Goal: Register for event/course

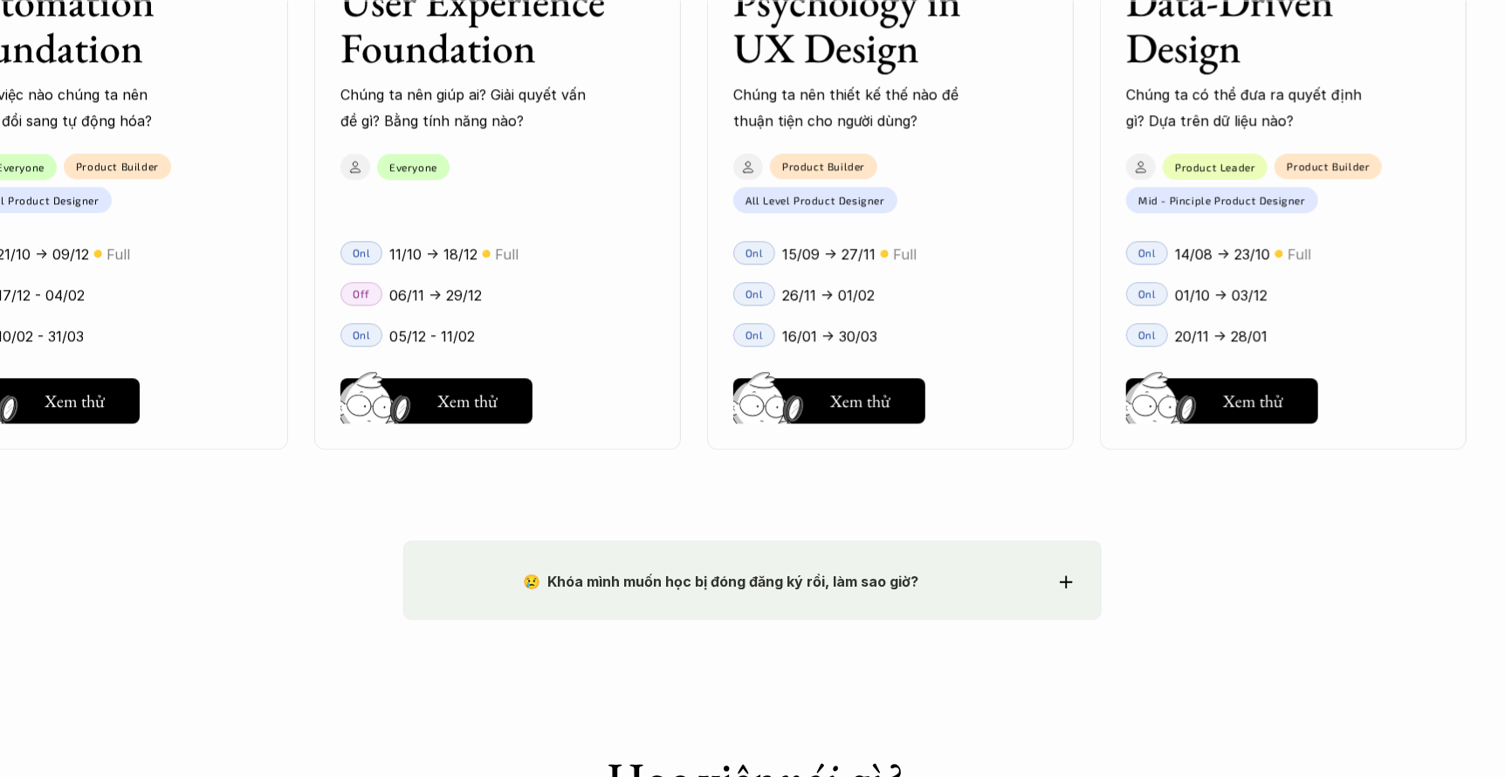
scroll to position [2706, 0]
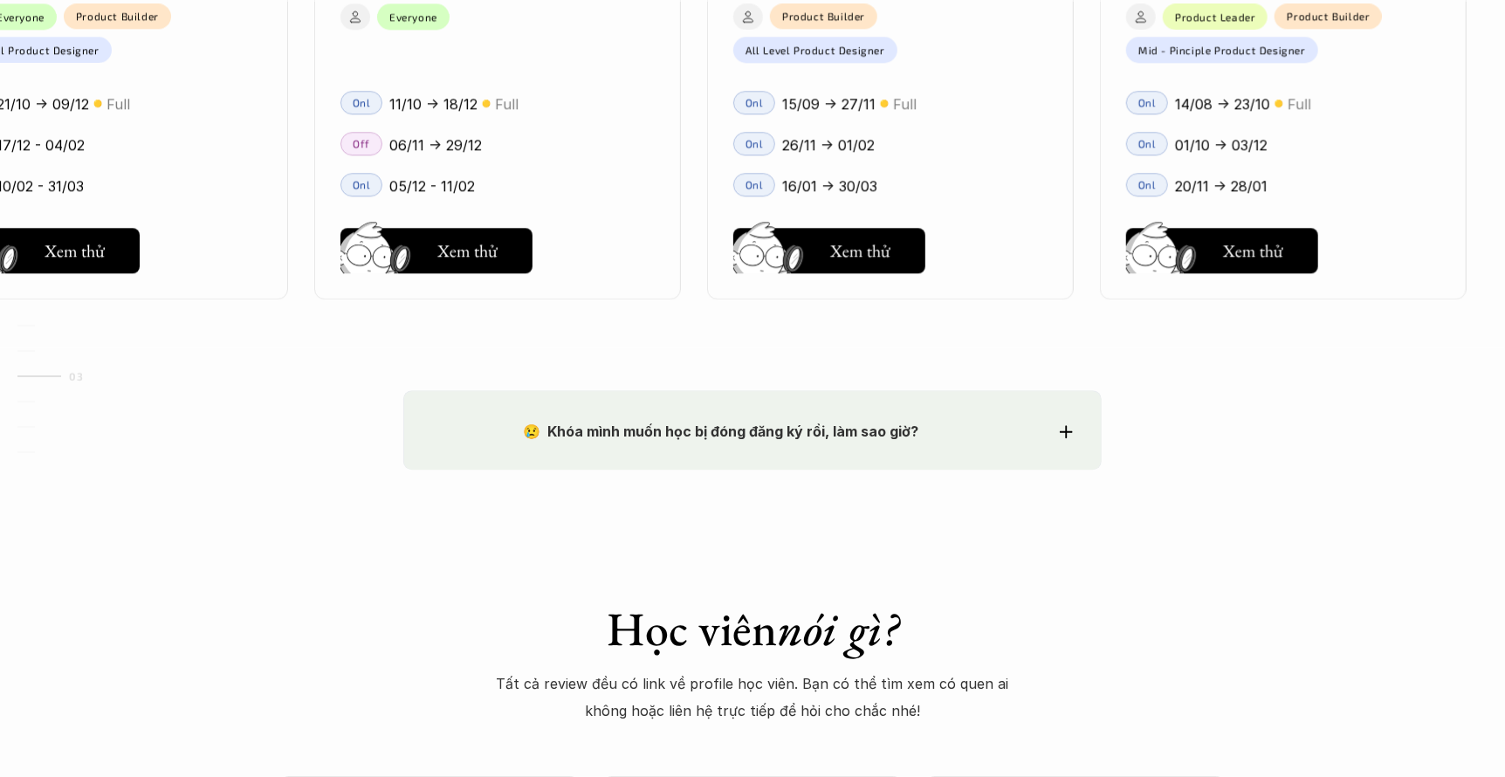
click at [934, 445] on div "😢 Khóa mình muốn học bị đóng đăng ký rồi, làm sao giờ? Chào bạn, Bọn mình rất t…" at bounding box center [752, 429] width 698 height 79
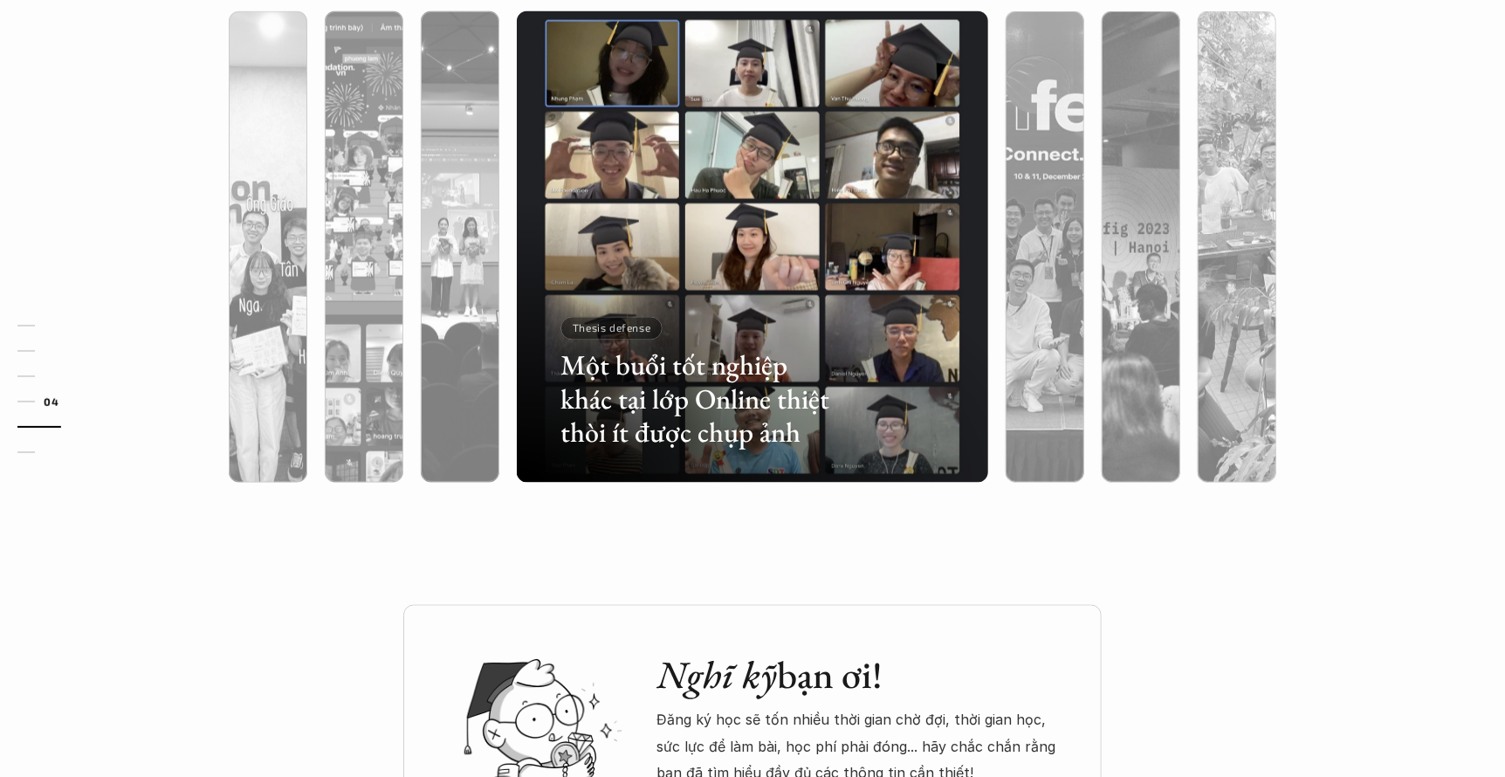
scroll to position [5934, 0]
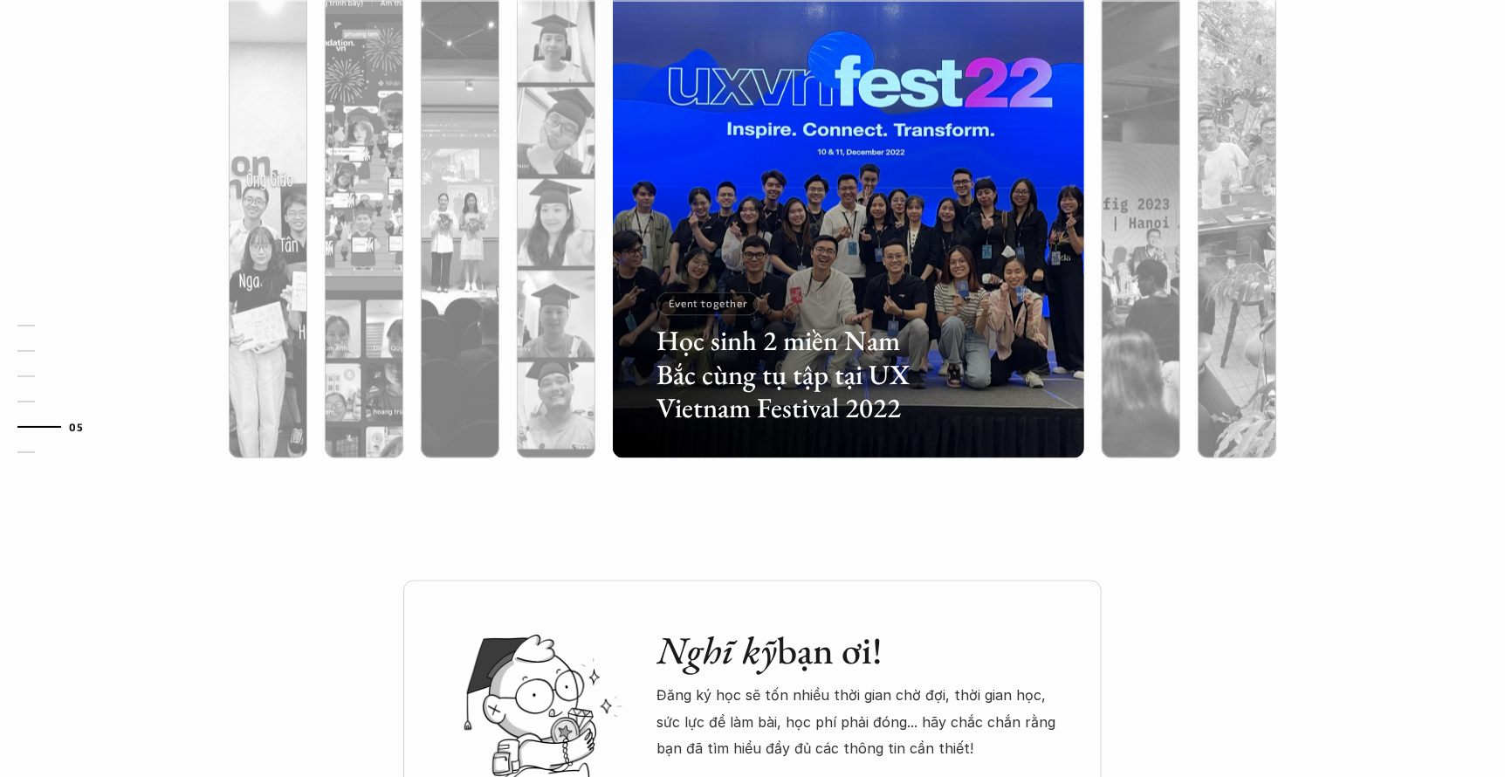
click at [1266, 537] on div "Lớp học trông thế nào? Ngoài lớp học Online và Offline, các học viên cũng thườn…" at bounding box center [752, 152] width 1505 height 857
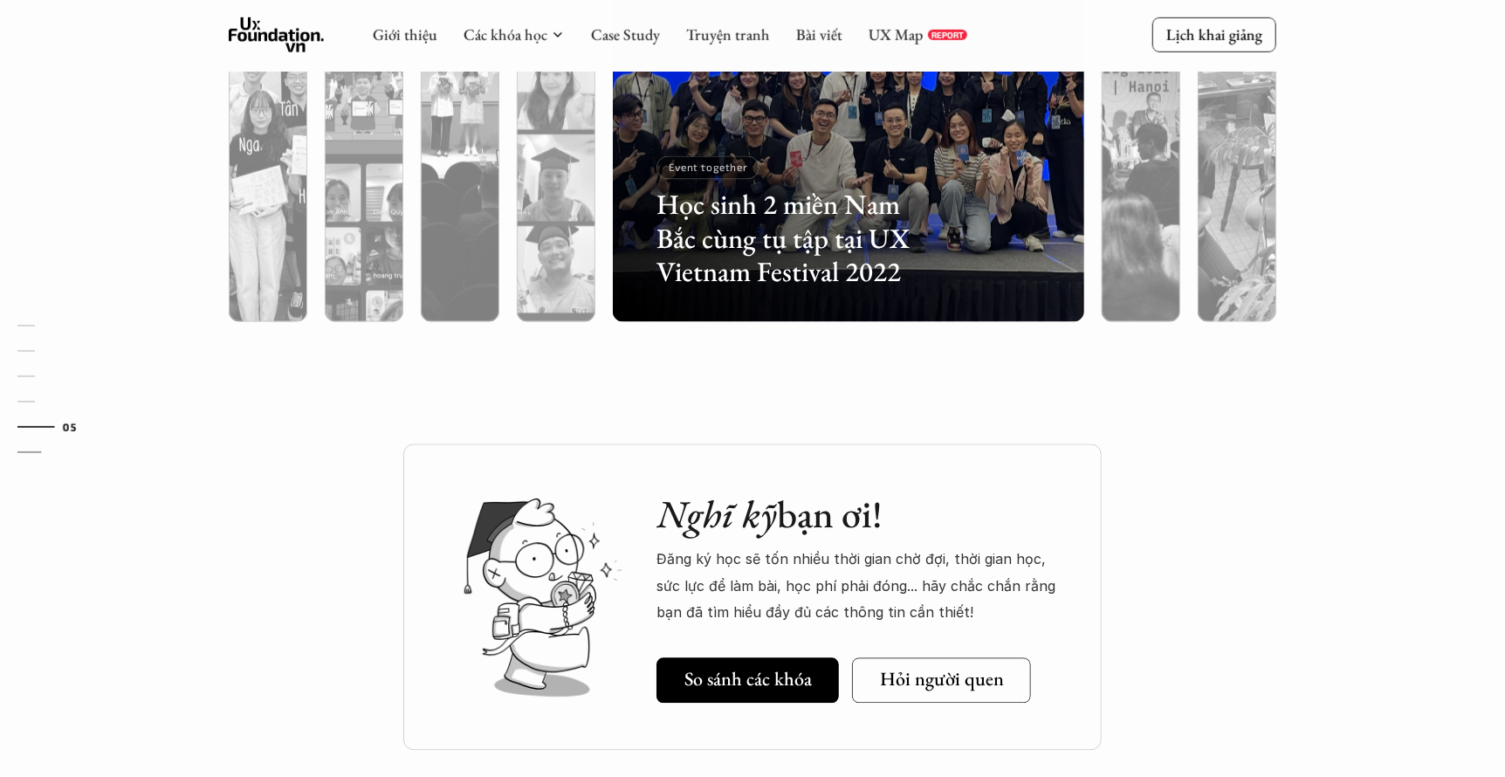
scroll to position [5809, 0]
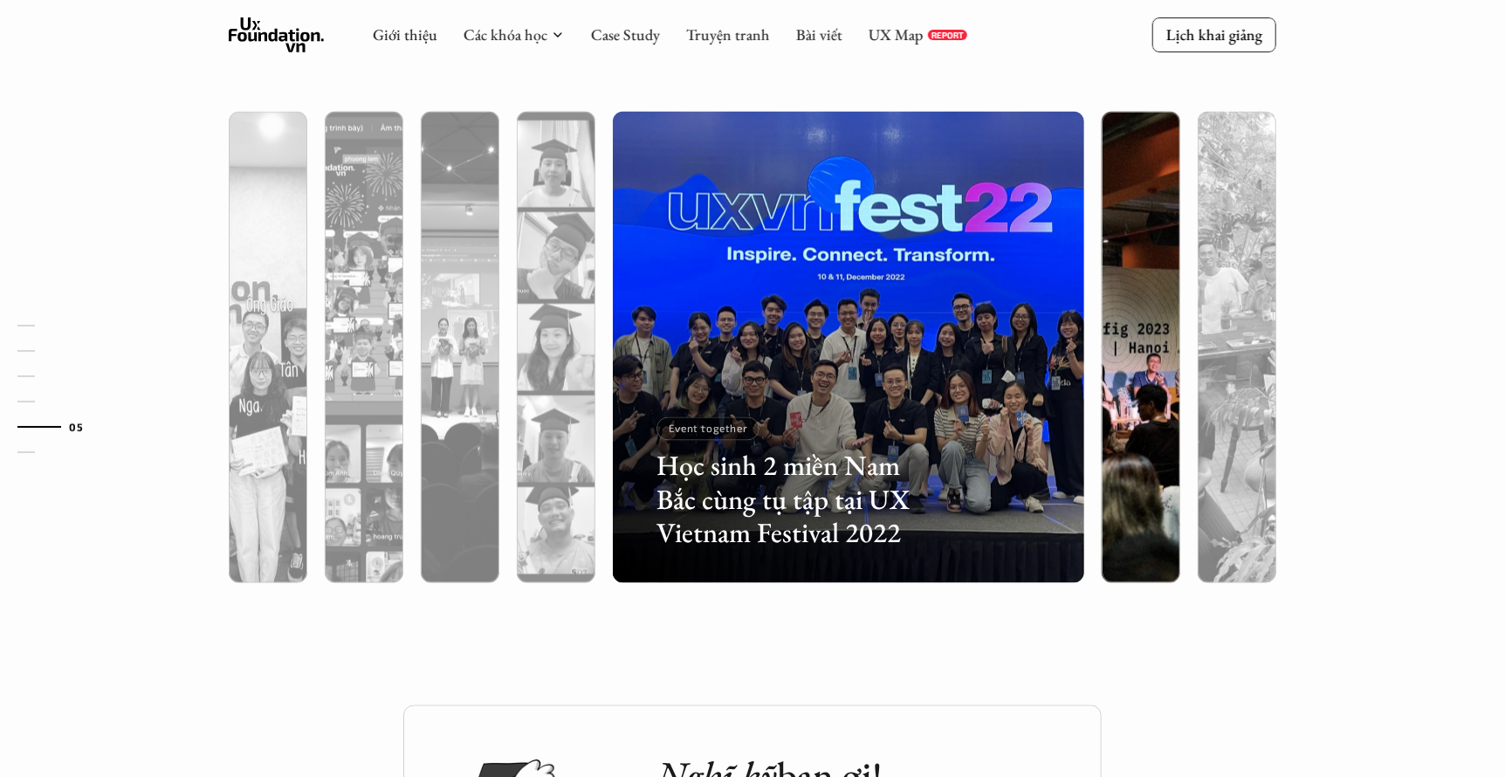
click at [1128, 387] on div at bounding box center [1140, 440] width 79 height 285
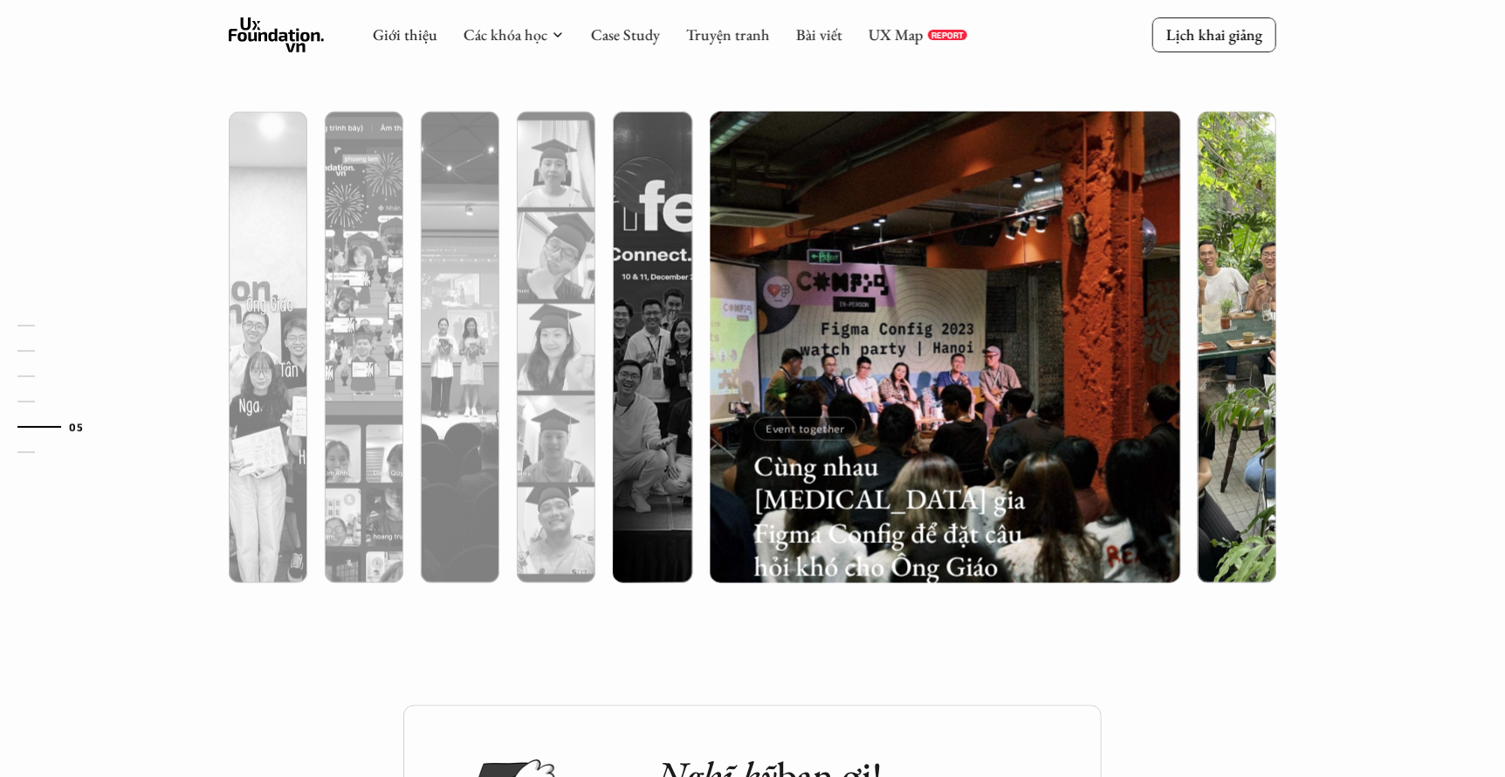
click at [1245, 390] on div at bounding box center [1236, 440] width 79 height 285
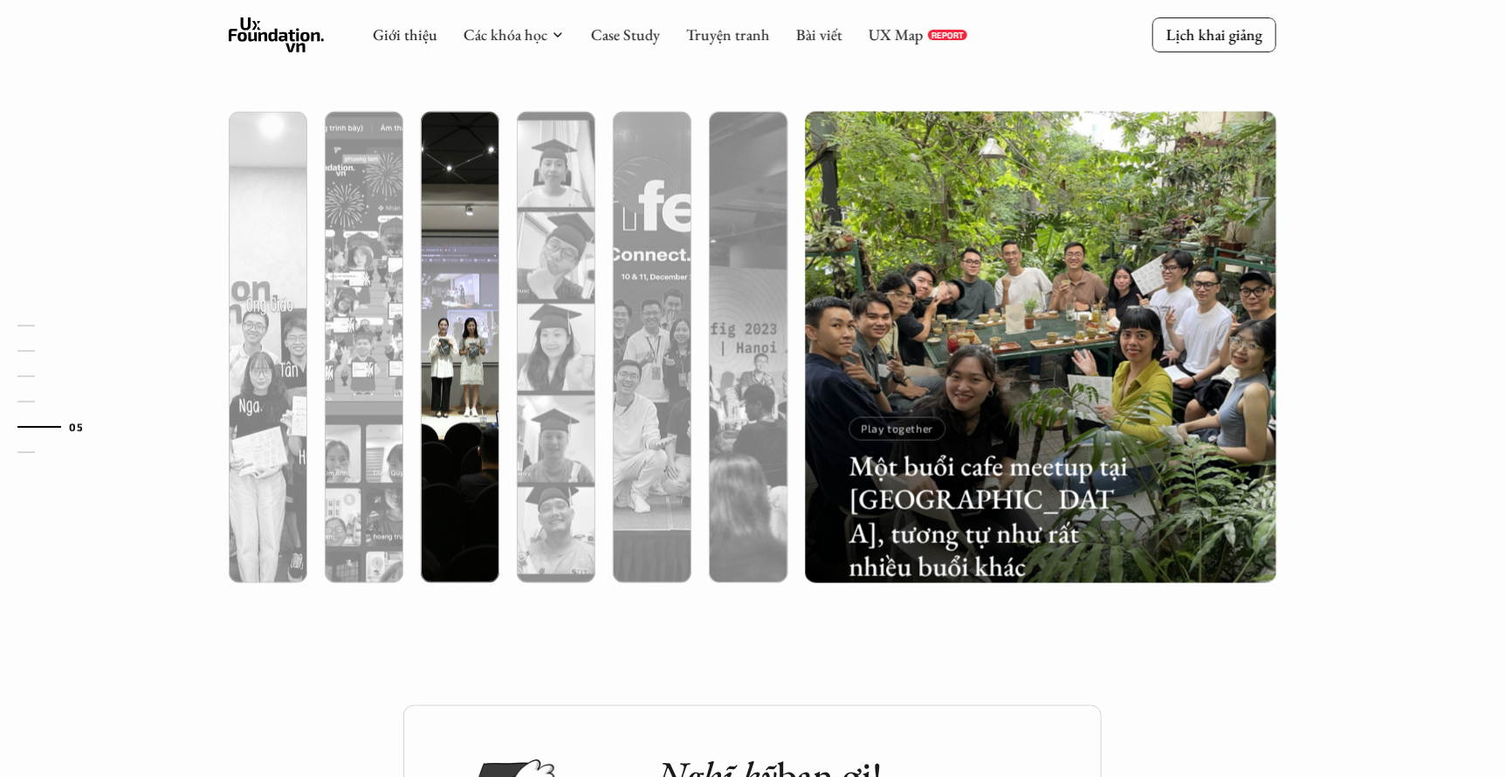
drag, startPoint x: 456, startPoint y: 394, endPoint x: 430, endPoint y: 418, distance: 35.8
click at [457, 394] on div at bounding box center [460, 440] width 79 height 285
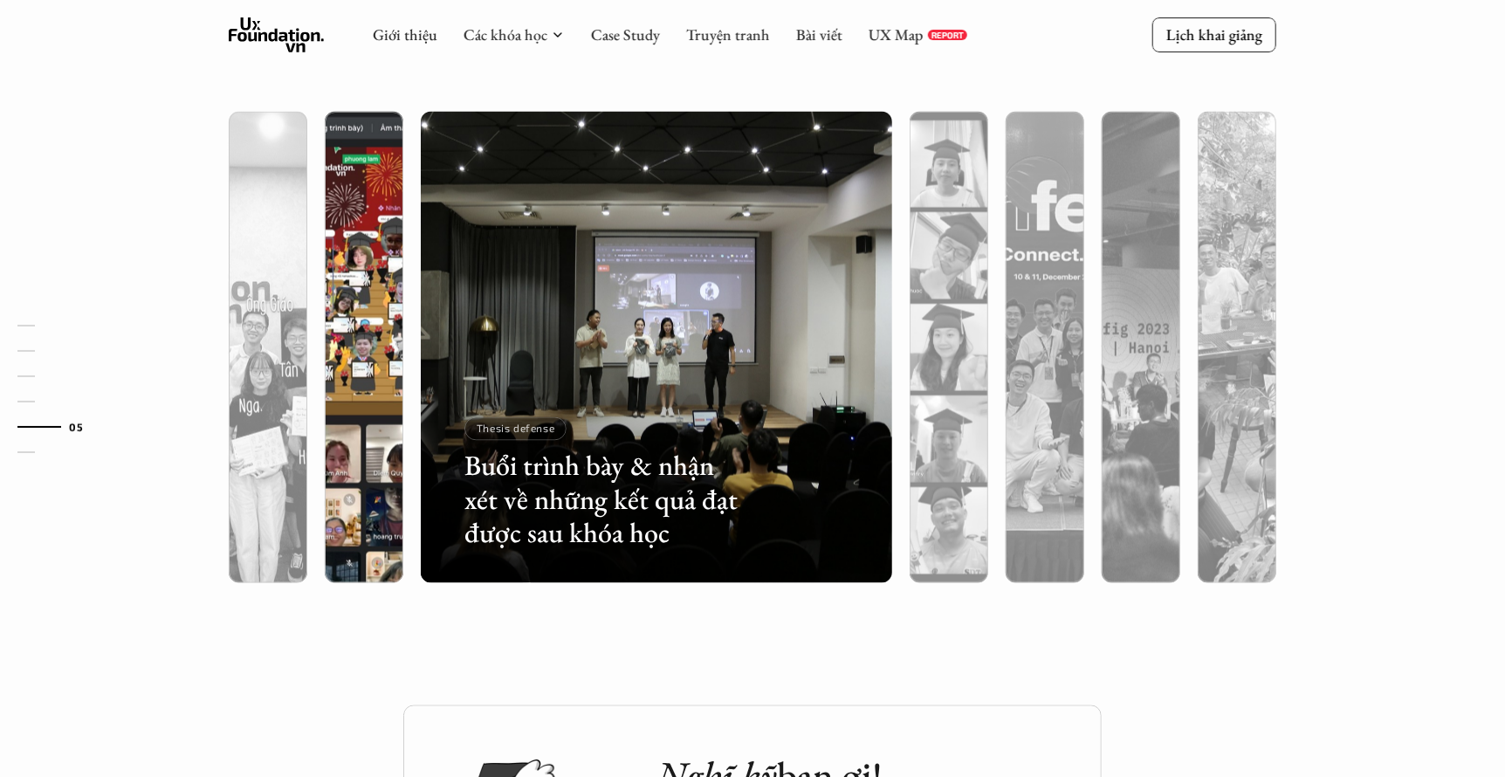
click at [328, 440] on div at bounding box center [364, 440] width 79 height 285
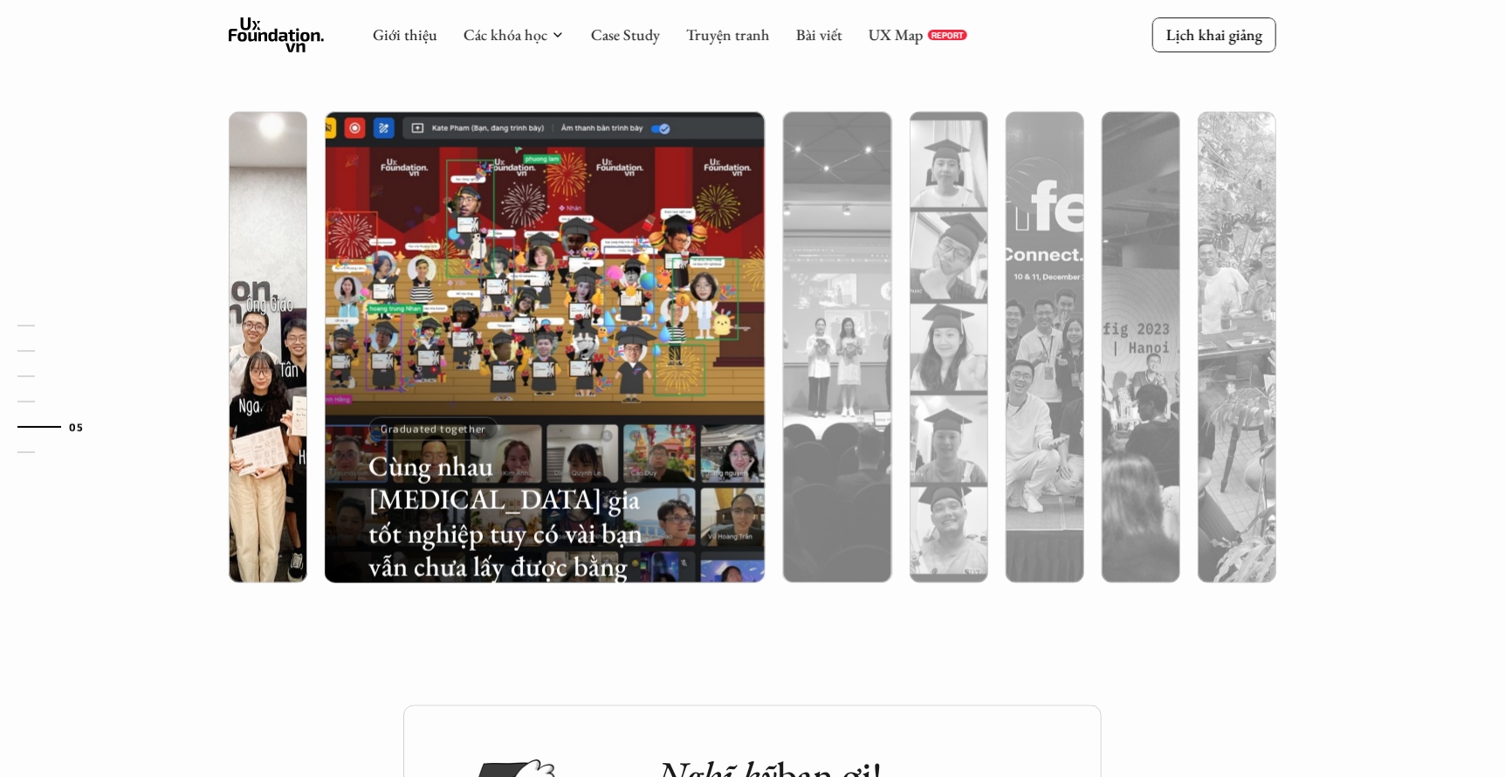
click at [271, 434] on div at bounding box center [268, 440] width 79 height 285
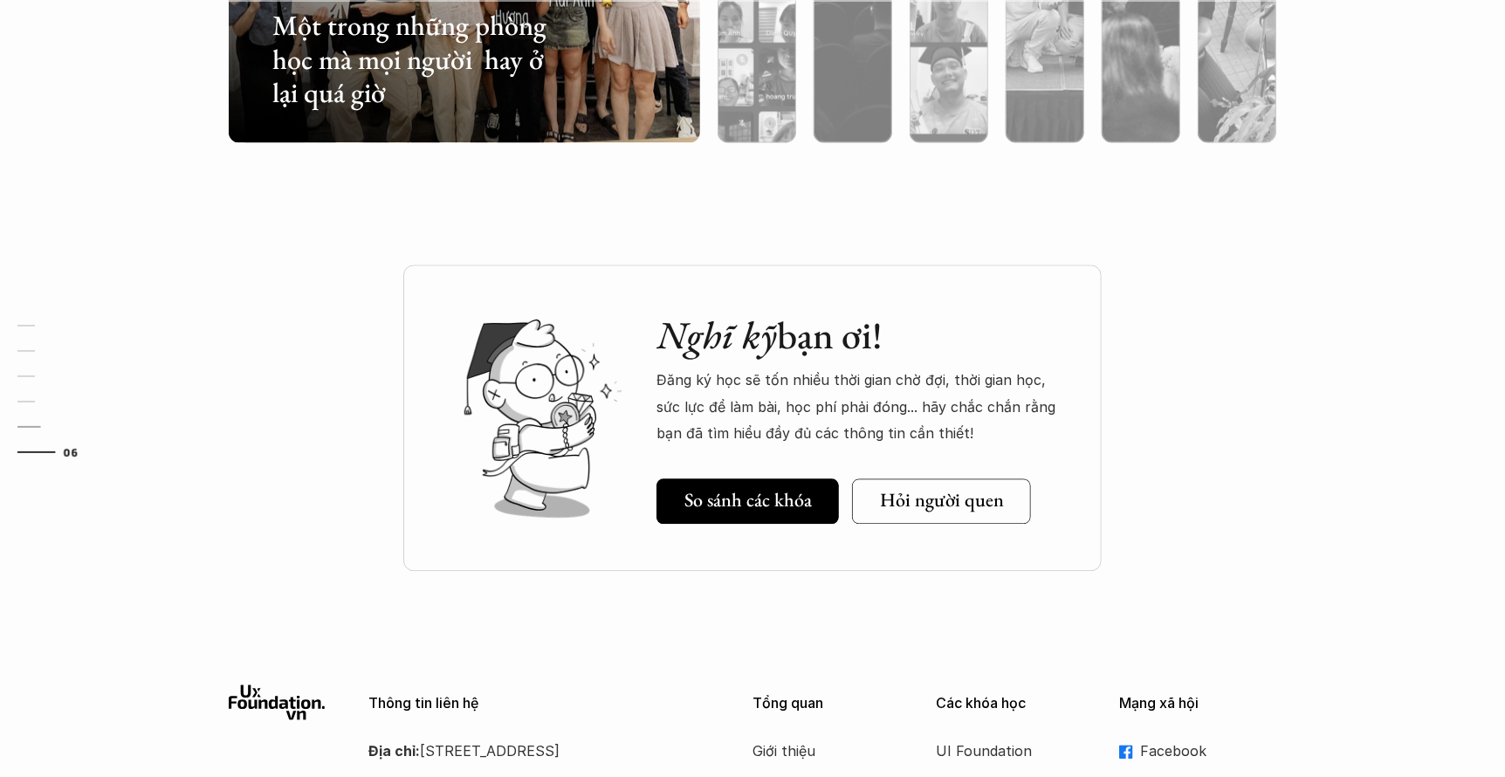
scroll to position [6420, 0]
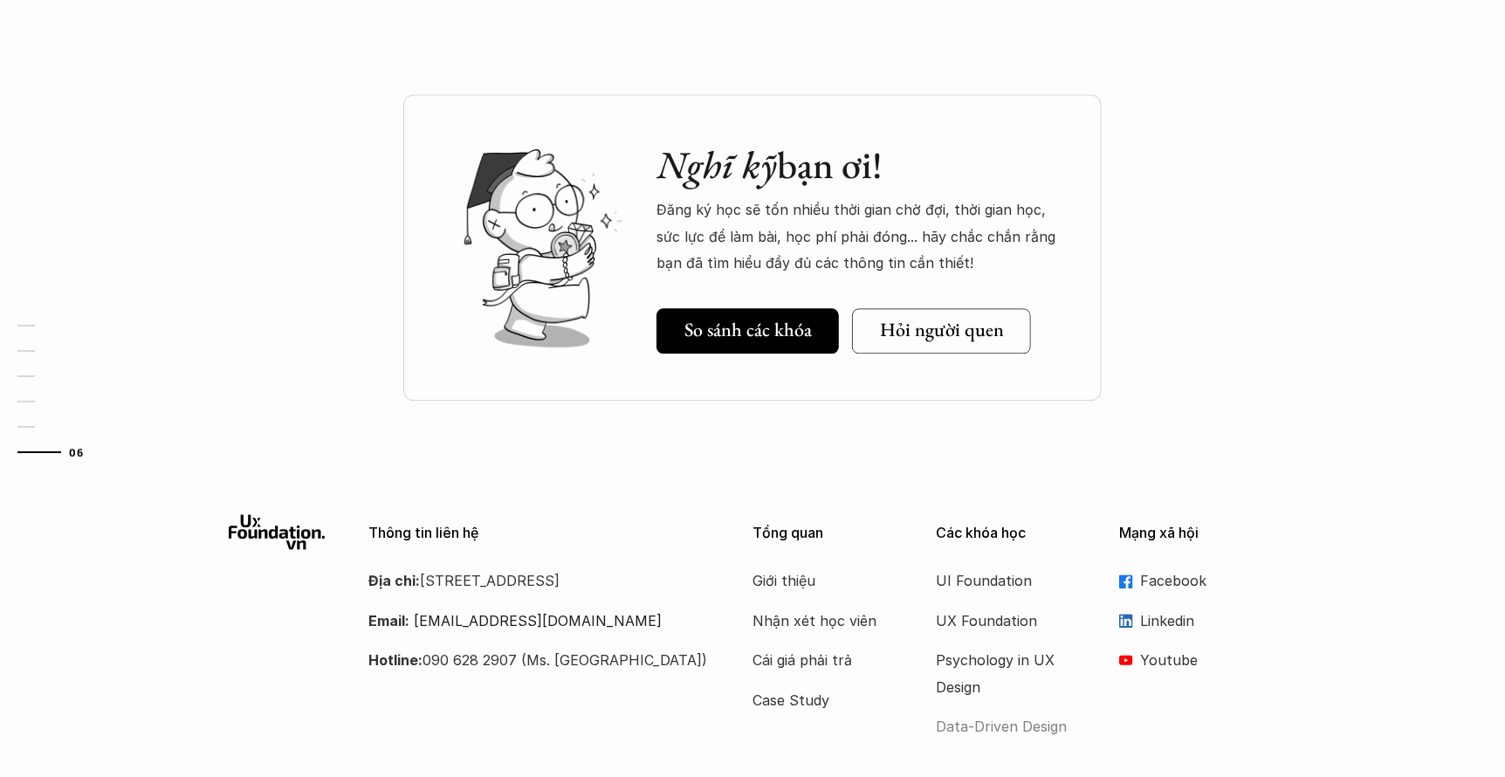
click at [1010, 725] on p "Data-Driven Design" at bounding box center [1006, 726] width 140 height 26
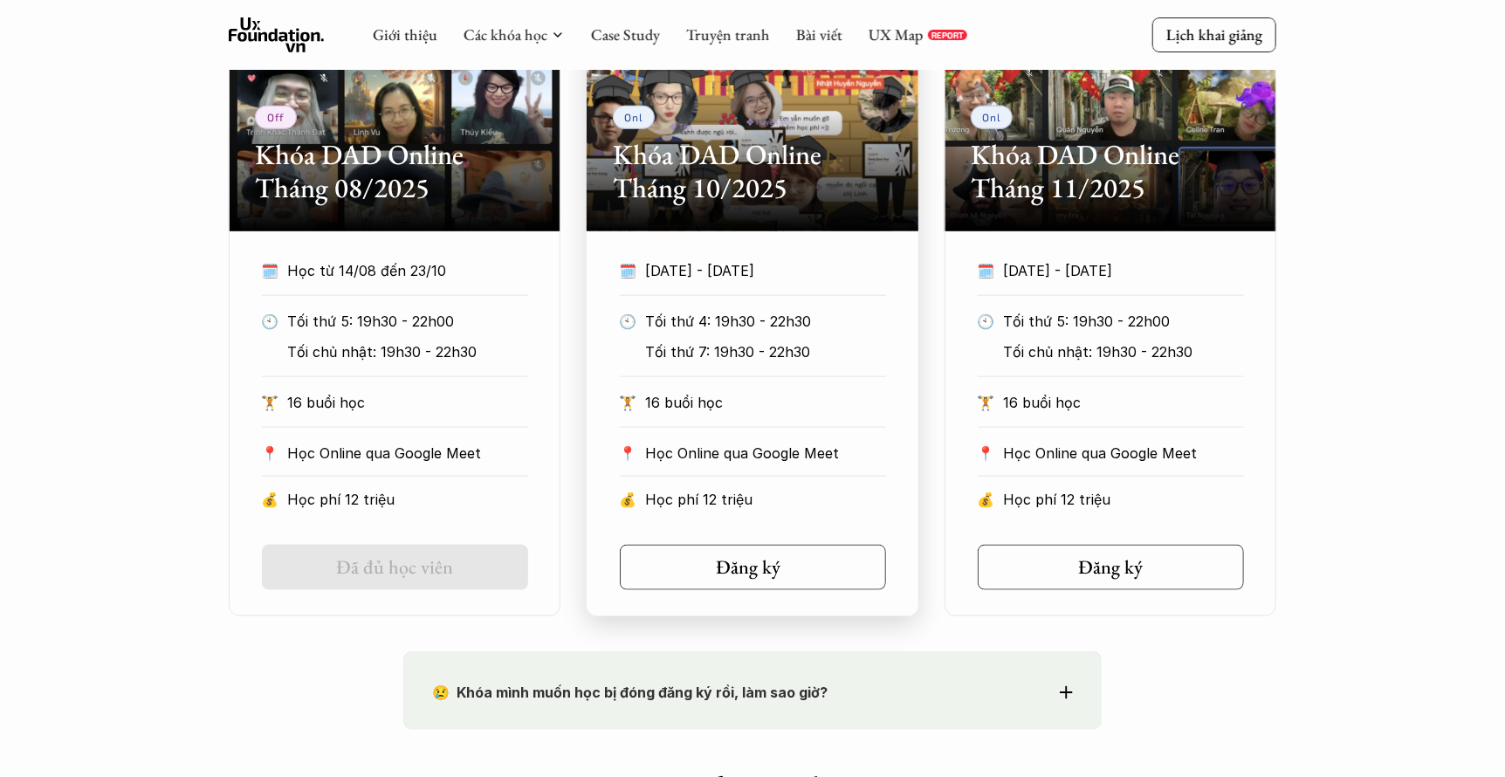
scroll to position [960, 0]
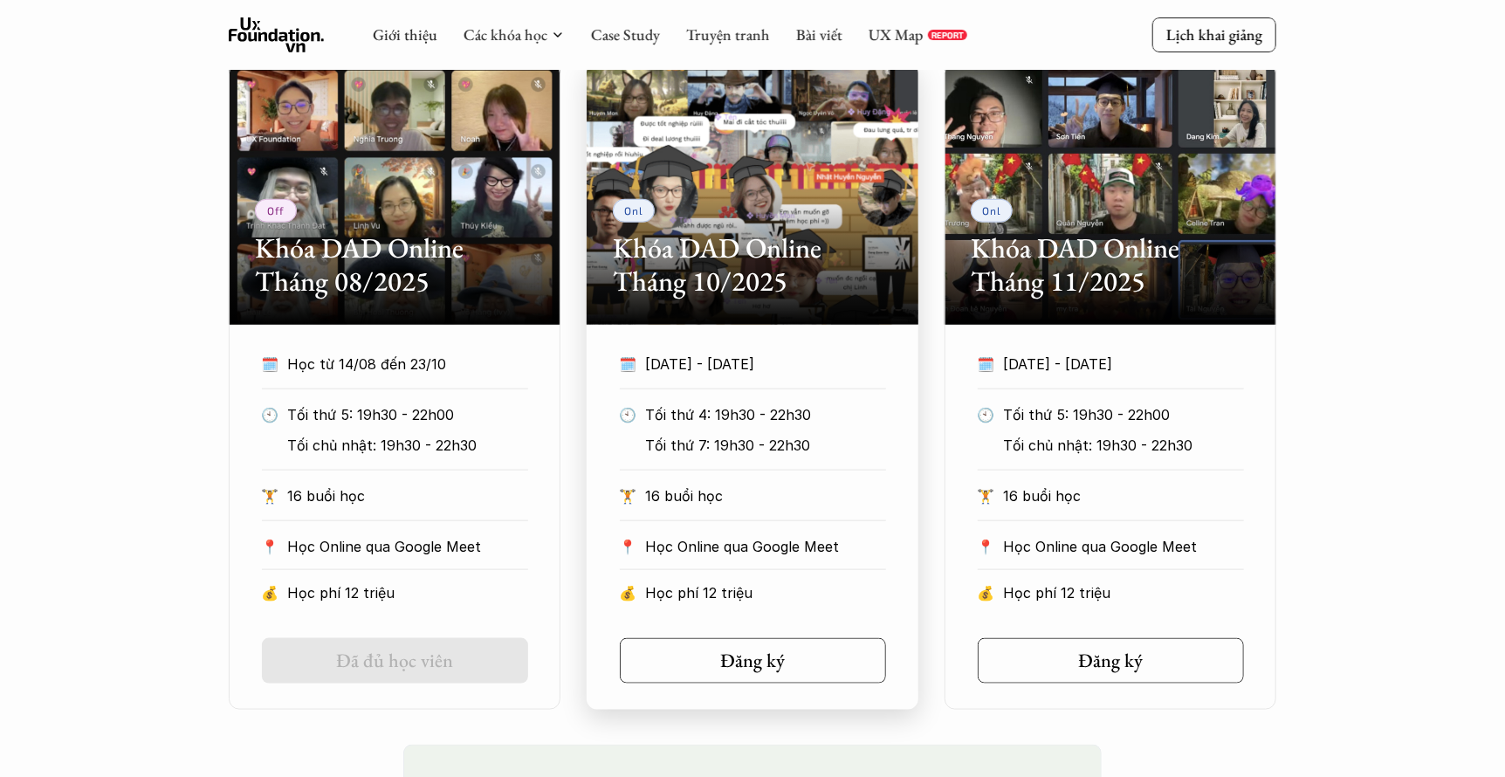
click at [717, 251] on h2 "Khóa DAD Online Tháng 10/2025" at bounding box center [752, 264] width 279 height 67
click at [718, 649] on h5 "Đăng ký" at bounding box center [746, 660] width 65 height 23
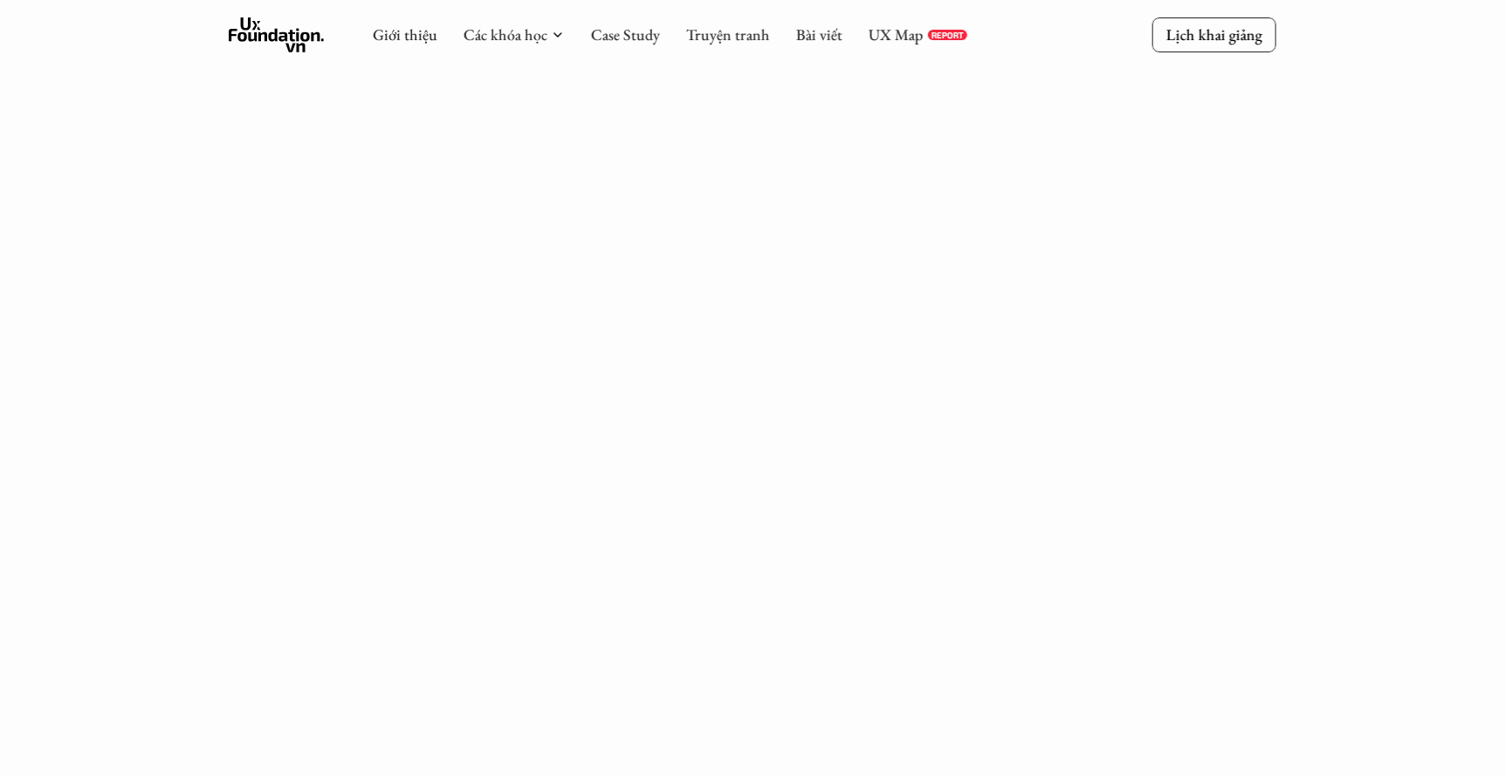
scroll to position [872, 0]
click at [401, 40] on link "Giới thiệu" at bounding box center [405, 34] width 65 height 20
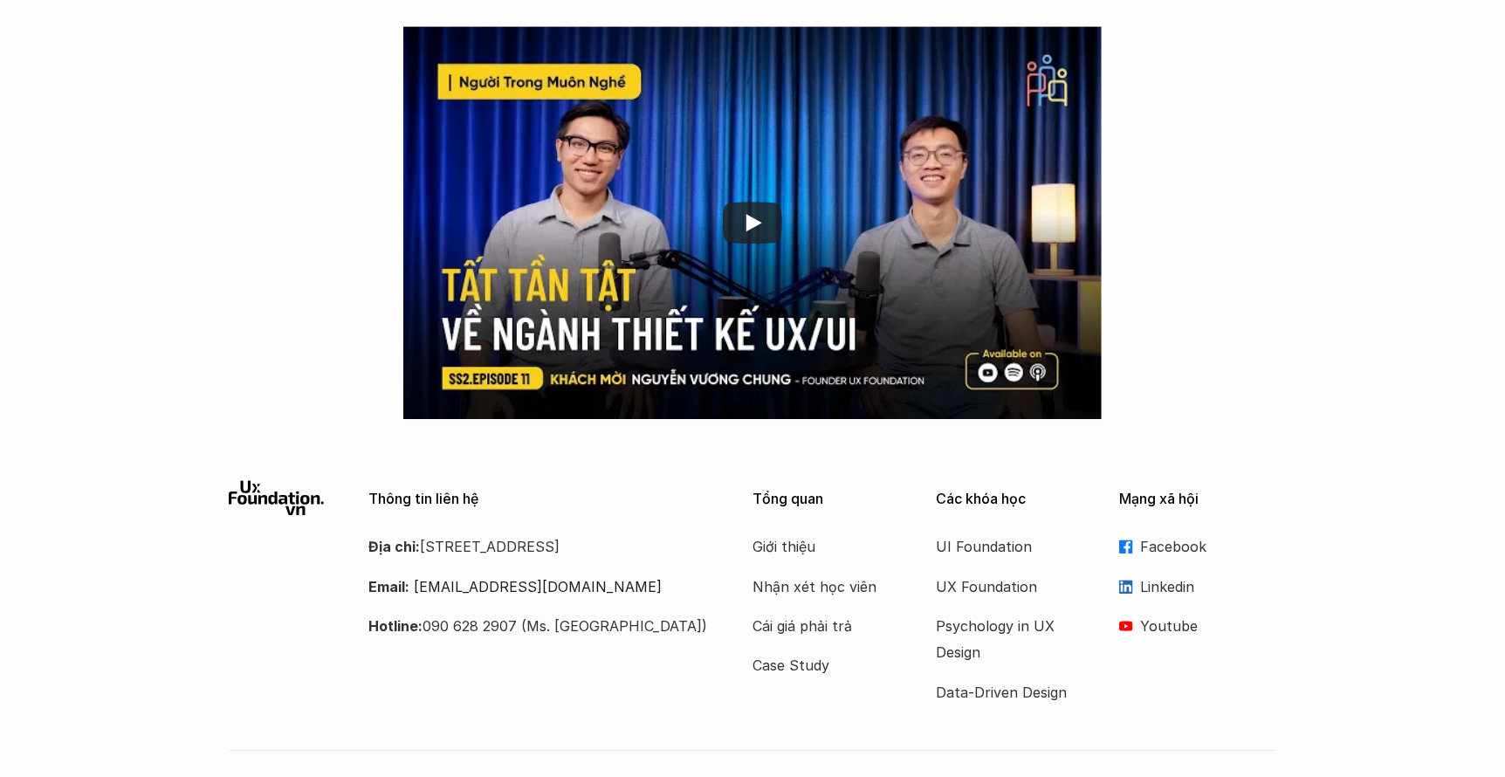
scroll to position [2809, 0]
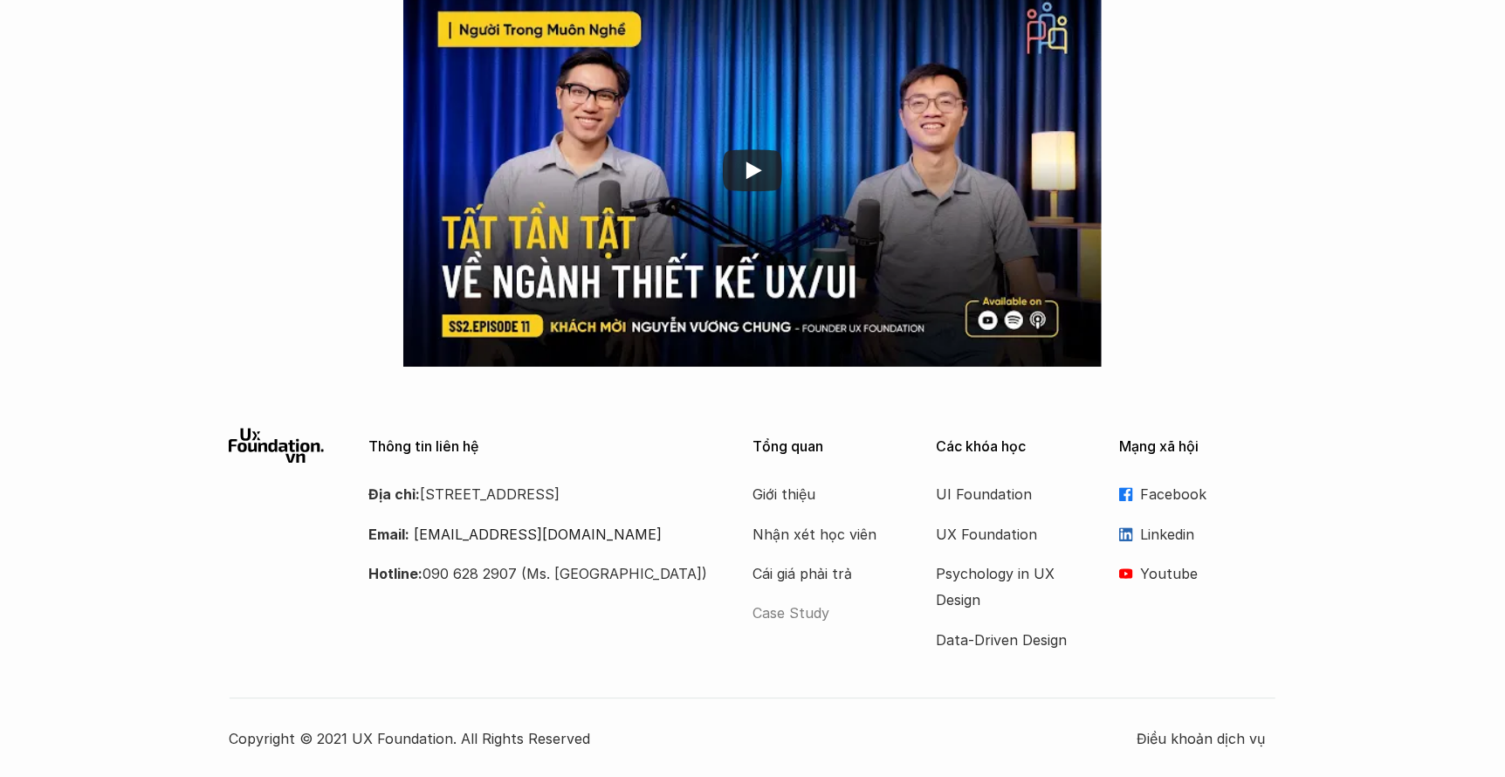
click at [800, 621] on p "Case Study" at bounding box center [822, 613] width 140 height 26
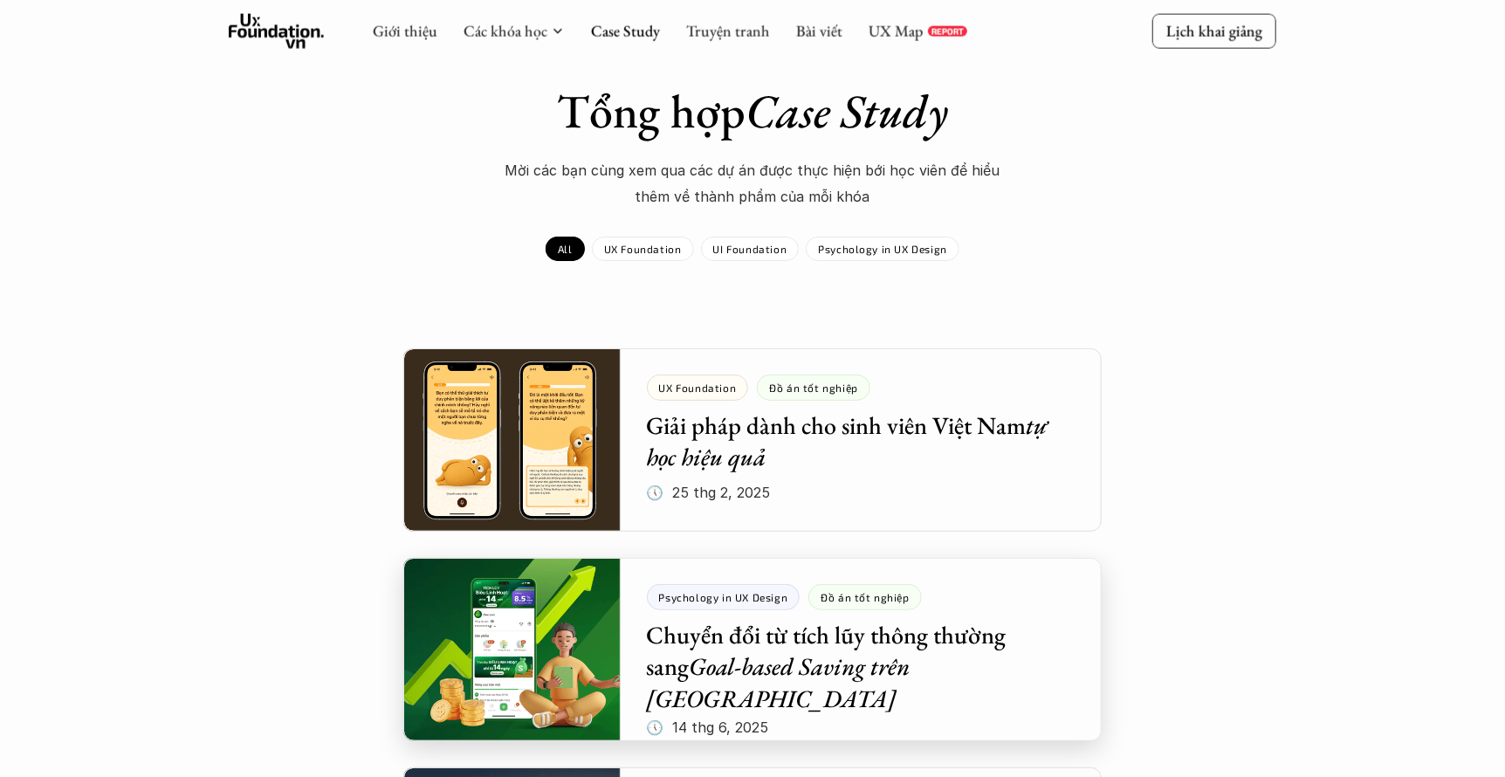
scroll to position [86, 0]
